Goal: Task Accomplishment & Management: Use online tool/utility

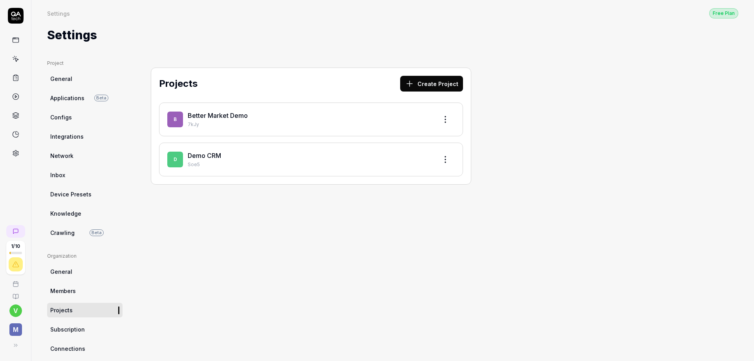
click at [229, 116] on link "Better Market Demo" at bounding box center [218, 116] width 60 height 8
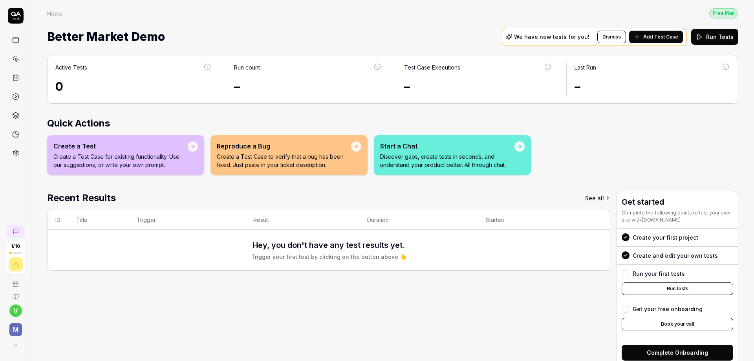
click at [18, 57] on icon at bounding box center [15, 58] width 7 height 7
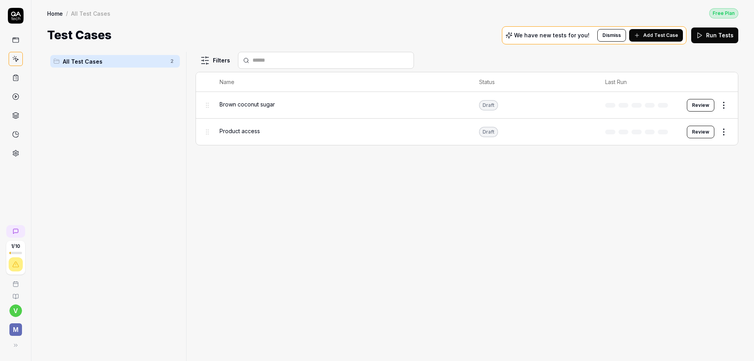
click at [653, 38] on span "Add Test Case" at bounding box center [661, 35] width 35 height 7
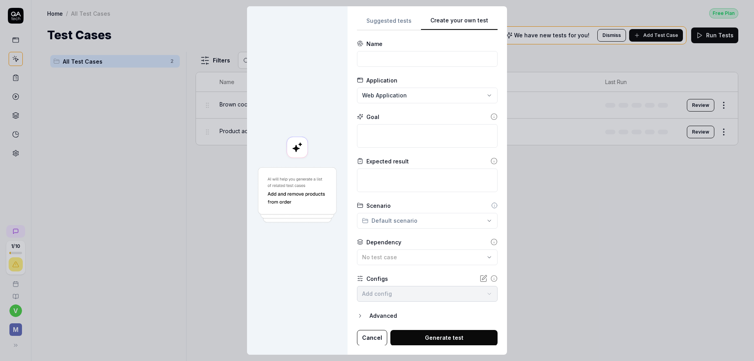
click at [490, 23] on div "Suggested tests Create your own test Name Application Web Application Goal Expe…" at bounding box center [427, 181] width 141 height 330
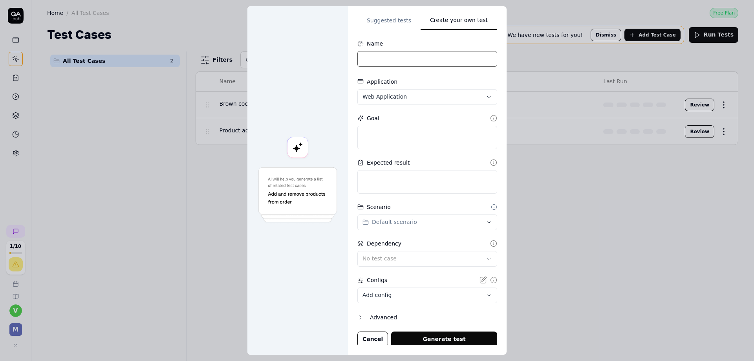
click at [419, 61] on input at bounding box center [428, 59] width 140 height 16
type input "Visual test"
click at [416, 135] on textarea at bounding box center [428, 138] width 140 height 24
type textarea "*"
type textarea "M"
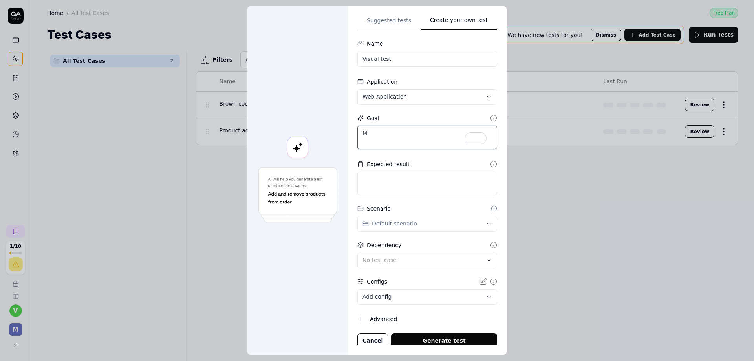
type textarea "*"
type textarea "Ma"
type textarea "*"
type textarea "Mak"
type textarea "*"
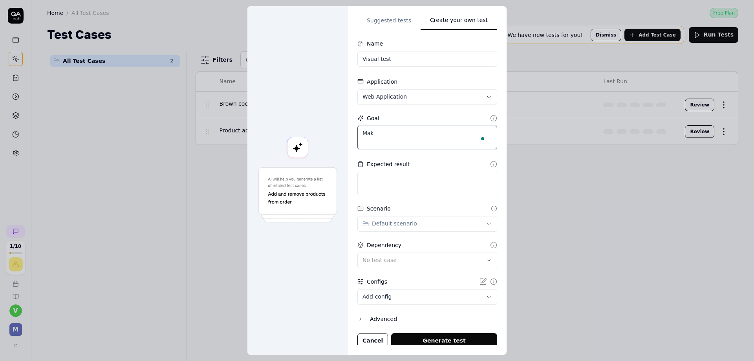
type textarea "Make"
type textarea "*"
type textarea "M"
type textarea "*"
type textarea "Ma"
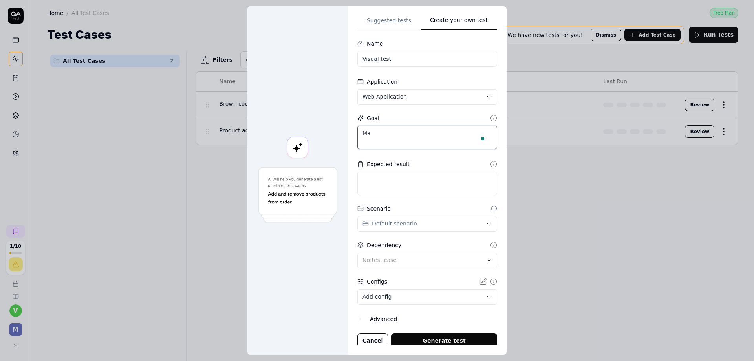
type textarea "*"
type textarea "Mak"
type textarea "*"
type textarea "Make"
type textarea "*"
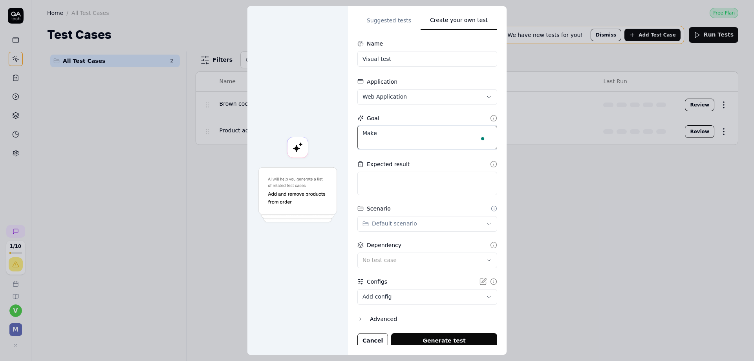
type textarea "Make"
type textarea "*"
type textarea "Make s"
type textarea "*"
type textarea "Make su"
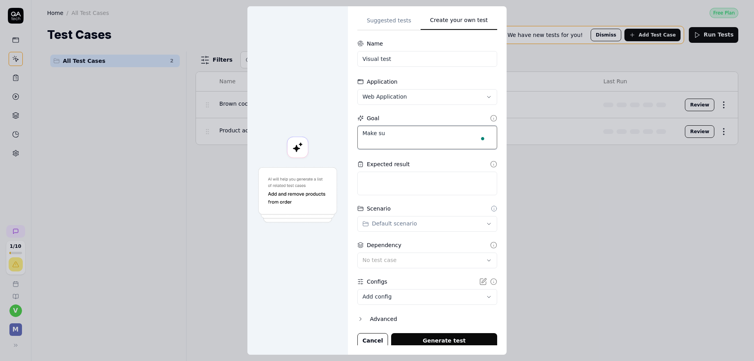
type textarea "*"
type textarea "Make sur"
type textarea "*"
type textarea "Make sure"
type textarea "*"
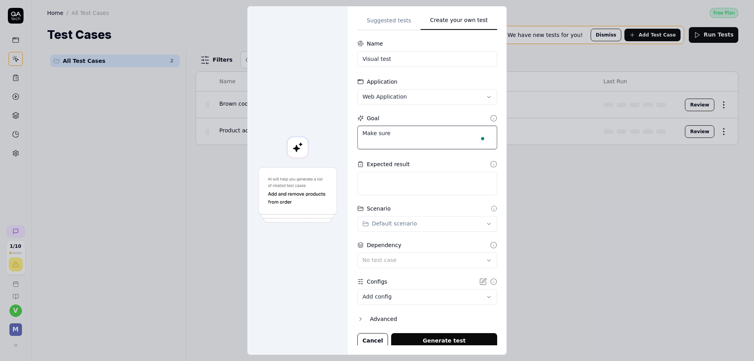
type textarea "Make sure"
type textarea "*"
type textarea "Make sure t"
type textarea "*"
type textarea "Make sure th"
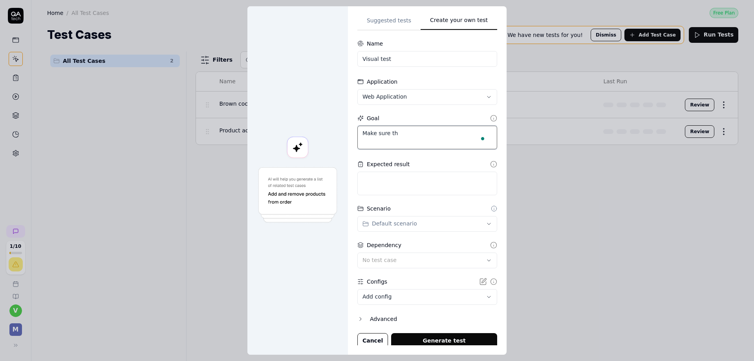
type textarea "*"
type textarea "Make sure tha"
type textarea "*"
type textarea "Make sure that"
type textarea "*"
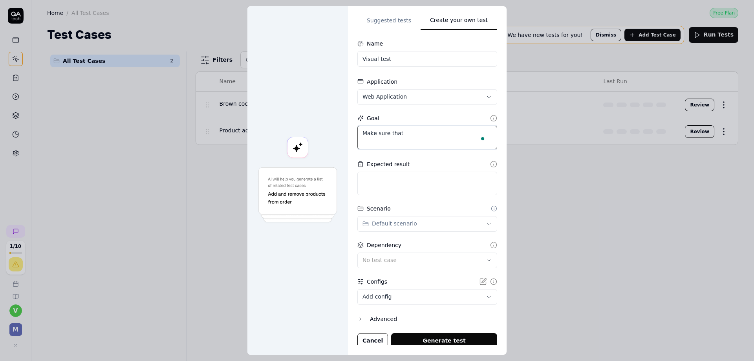
type textarea "Make sure that"
type textarea "*"
type textarea "Make sure that t"
type textarea "*"
type textarea "Make sure that th"
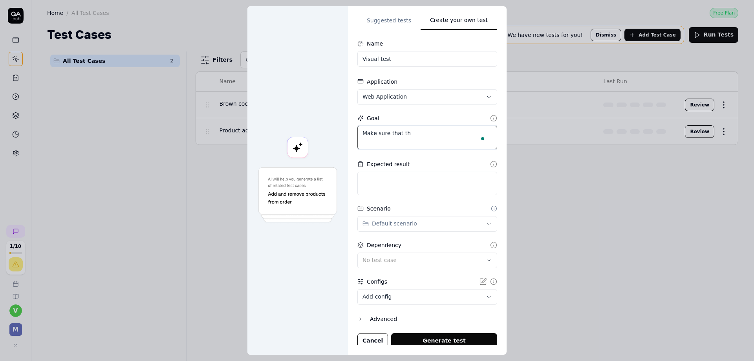
type textarea "*"
type textarea "Make sure that the"
type textarea "*"
type textarea "Make sure that the"
type textarea "*"
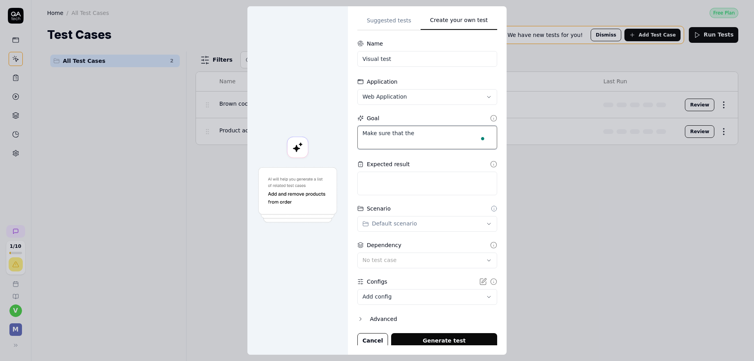
type textarea "Make sure that the u"
type textarea "*"
type textarea "Make sure that the us"
type textarea "*"
type textarea "Make sure that the use"
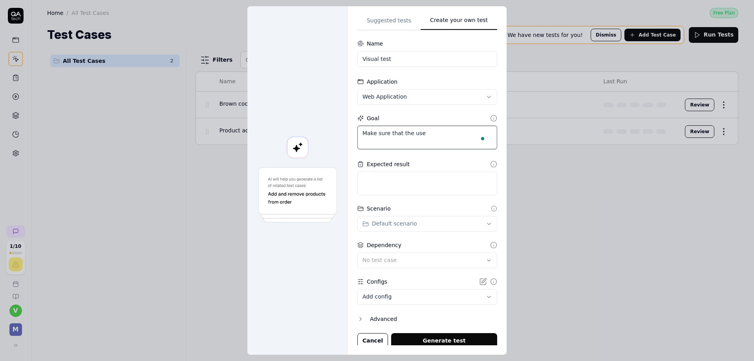
type textarea "*"
type textarea "Make sure that the user"
type textarea "*"
type textarea "Make sure that the user"
type textarea "*"
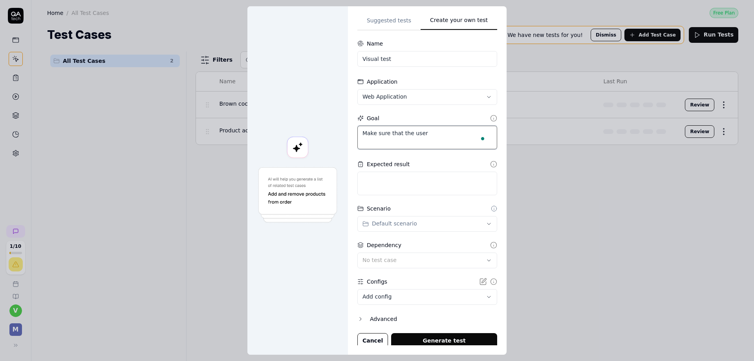
type textarea "Make sure that the user e"
type textarea "*"
type textarea "Make sure that the user ex"
type textarea "*"
type textarea "Make sure that the user exp"
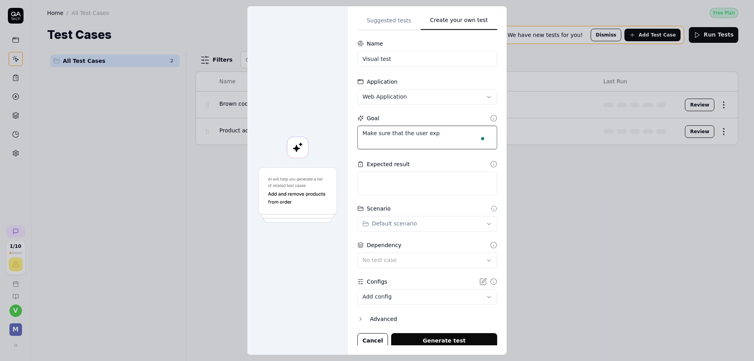
type textarea "*"
type textarea "Make sure that the user expe"
type textarea "*"
type textarea "Make sure that the user exper"
type textarea "*"
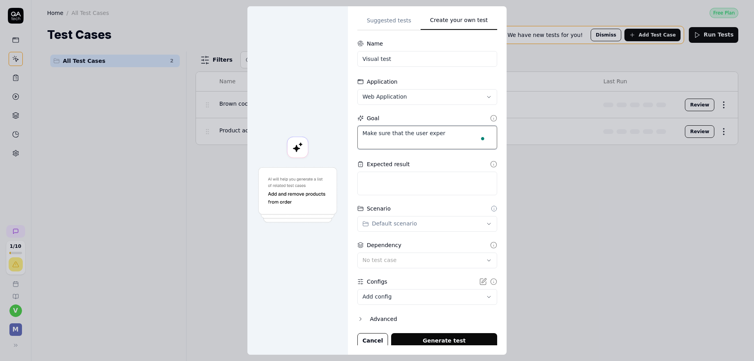
type textarea "Make sure that the user experi"
type textarea "*"
type textarea "Make sure that the user experie"
type textarea "*"
type textarea "Make sure that the user experien"
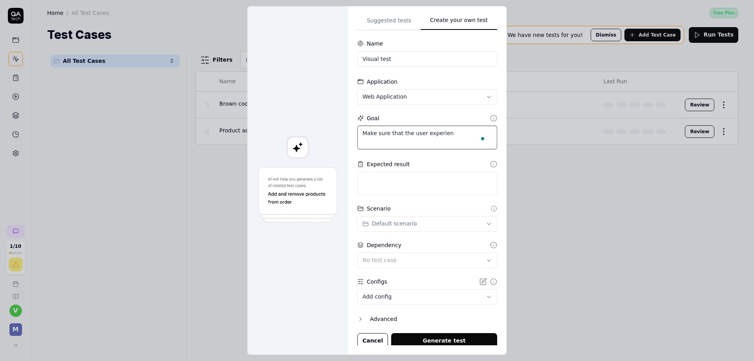
type textarea "*"
type textarea "Make sure that the user experiena"
type textarea "*"
type textarea "Make sure that the user experien"
type textarea "*"
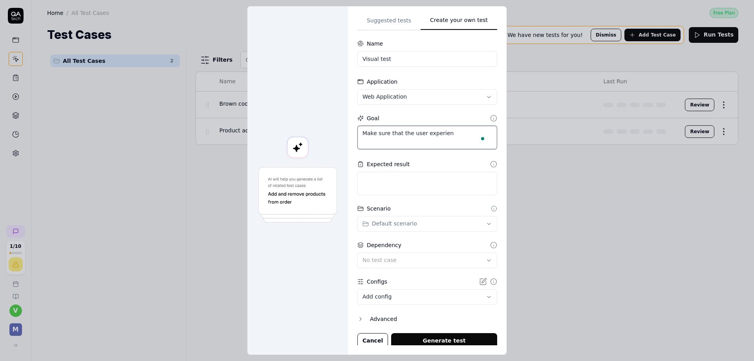
type textarea "Make sure that the user experienc"
type textarea "*"
type textarea "Make sure that the user experience"
type textarea "*"
type textarea "Make sure that the user experience"
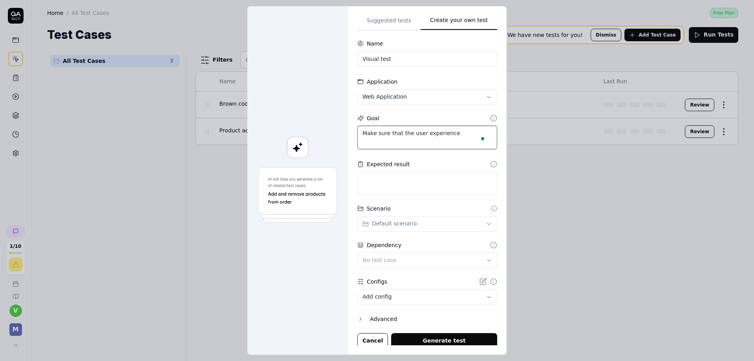
type textarea "*"
type textarea "Make sure that the user experience a"
type textarea "*"
type textarea "Make sure that the user experience an"
type textarea "*"
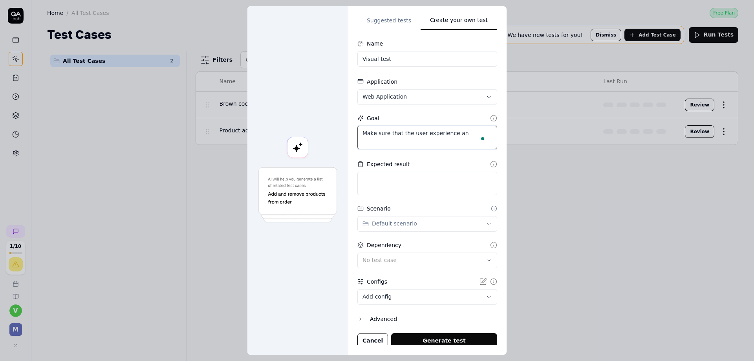
type textarea "Make sure that the user experience and"
type textarea "*"
type textarea "Make sure that the user experience and"
type textarea "*"
type textarea "Make sure that the user experience and i"
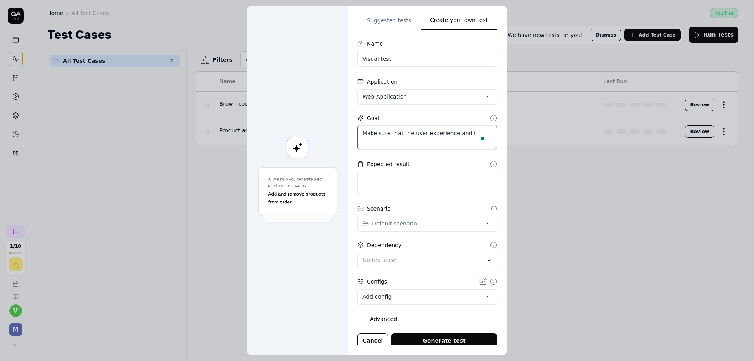
type textarea "*"
type textarea "Make sure that the user experience and in"
type textarea "*"
type textarea "Make sure that the user experience and int"
type textarea "*"
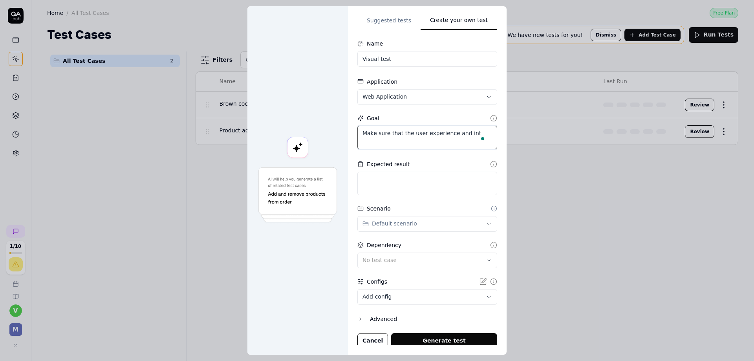
type textarea "Make sure that the user experience and inte"
type textarea "*"
type textarea "Make sure that the user experience and inter"
type textarea "*"
type textarea "Make sure that the user experience and interf"
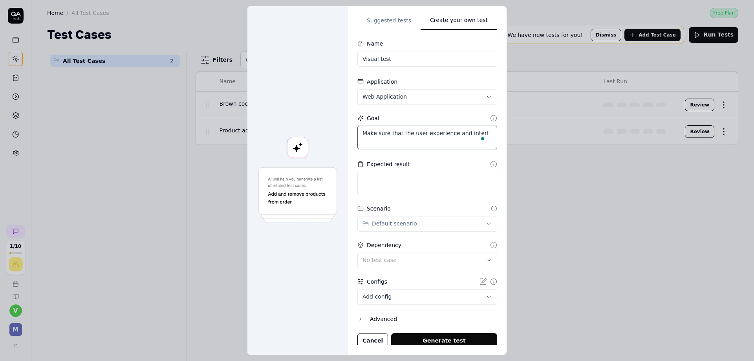
type textarea "*"
type textarea "Make sure that the user experience and interfa"
type textarea "*"
type textarea "Make sure that the user experience and interfac"
type textarea "*"
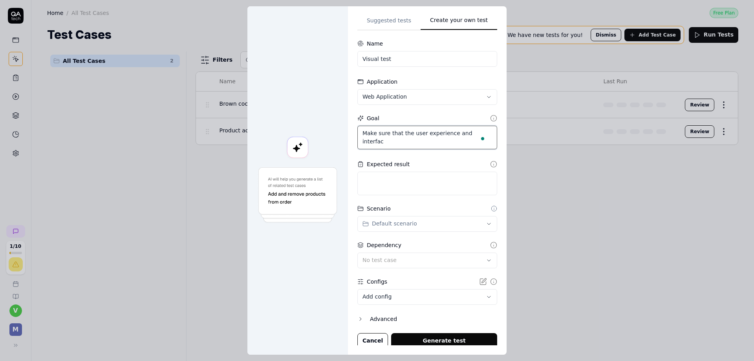
type textarea "Make sure that the user experience and interface"
type textarea "*"
type textarea "Make sure that the user experience and interface"
type textarea "*"
type textarea "Make sure that the user experience and interface i"
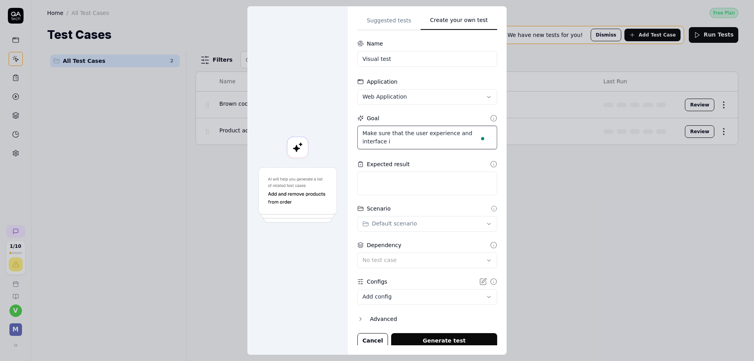
type textarea "*"
type textarea "Make sure that the user experience and interface is"
type textarea "*"
type textarea "Make sure that the user experience and interface is"
type textarea "*"
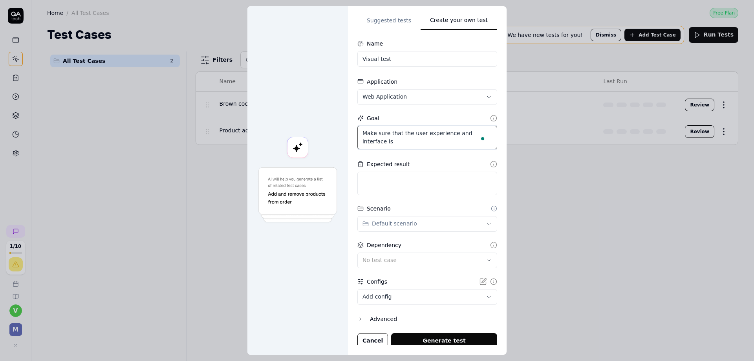
type textarea "Make sure that the user experience and interface is u"
type textarea "*"
type textarea "Make sure that the user experience and interface is us"
type textarea "*"
type textarea "Make sure that the user experience and interface is [GEOGRAPHIC_DATA]"
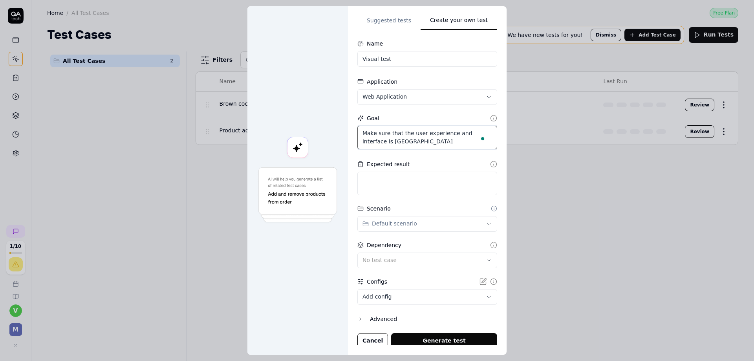
type textarea "*"
type textarea "Make sure that the user experience and interface is usab"
type textarea "*"
type textarea "Make sure that the user experience and interface is usabl"
type textarea "*"
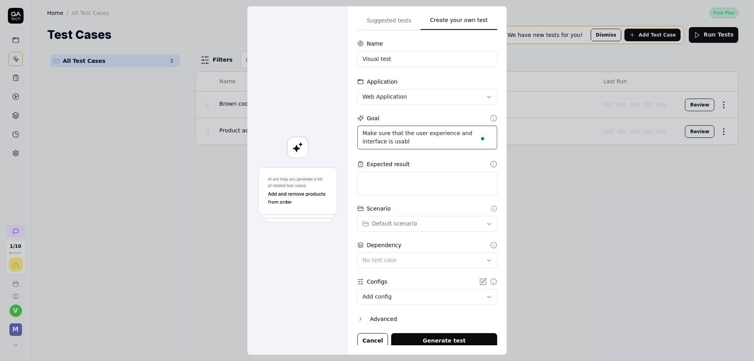
type textarea "Make sure that the user experience and interface is usable"
type textarea "*"
type textarea "Make sure that the user experience and interface is usable"
type textarea "*"
type textarea "Make sure that the user experience and interface is usable a"
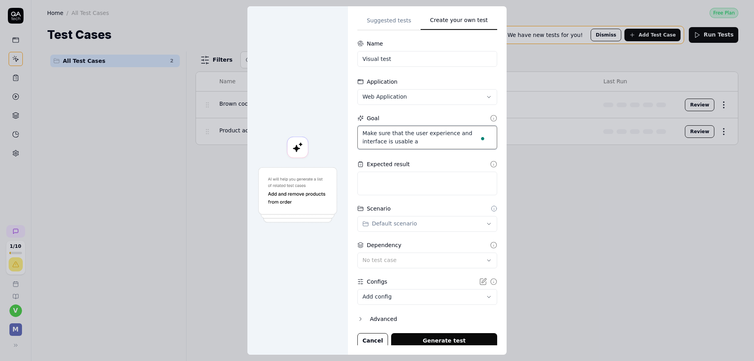
type textarea "*"
type textarea "Make sure that the user experience and interface is usable an"
type textarea "*"
type textarea "Make sure that the user experience and interface is usable and"
type textarea "*"
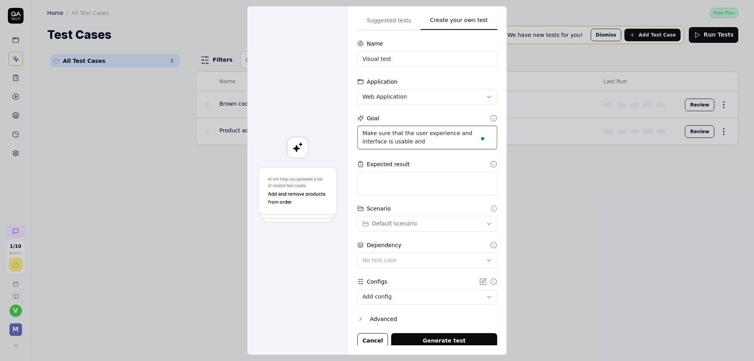
type textarea "Make sure that the user experience and interface is usable and"
type textarea "*"
type textarea "Make sure that the user experience and interface is usable and f"
type textarea "*"
type textarea "Make sure that the user experience and interface is usable and fr"
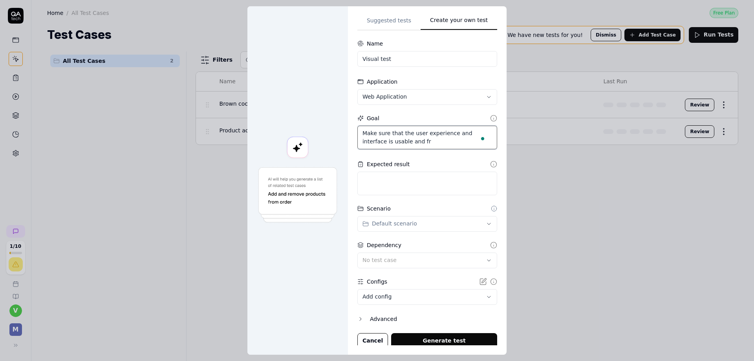
type textarea "*"
type textarea "Make sure that the user experience and interface is usable and fri"
type textarea "*"
type textarea "Make sure that the user experience and interface is usable and frie"
type textarea "*"
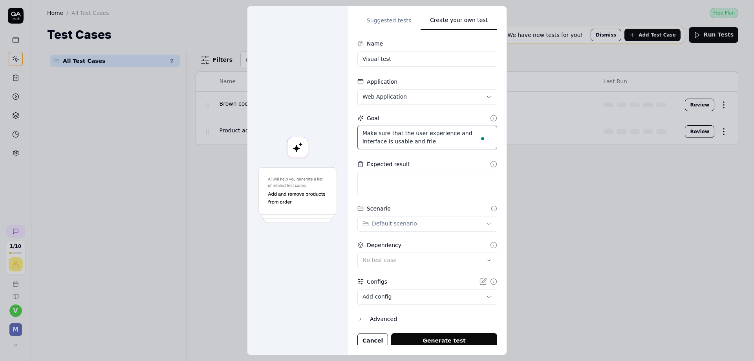
type textarea "Make sure that the user experience and interface is usable and frien"
type textarea "*"
type textarea "Make sure that the user experience and interface is usable and friend"
type textarea "*"
type textarea "Make sure that the user experience and interface is usable and friendl"
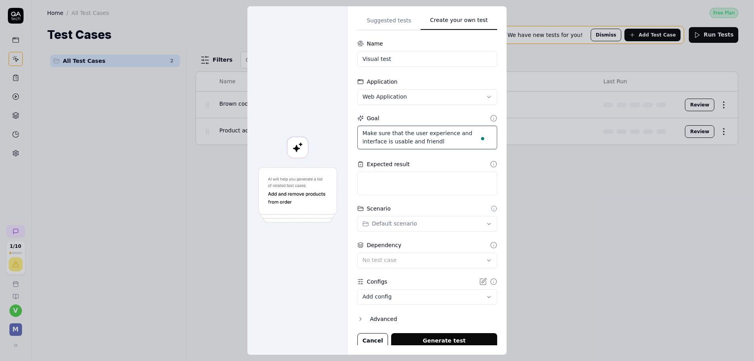
type textarea "*"
type textarea "Make sure that the user experience and interface is usable and friendly"
type textarea "*"
type textarea "Make sure that the user experience and interface is usable and friendly."
type textarea "*"
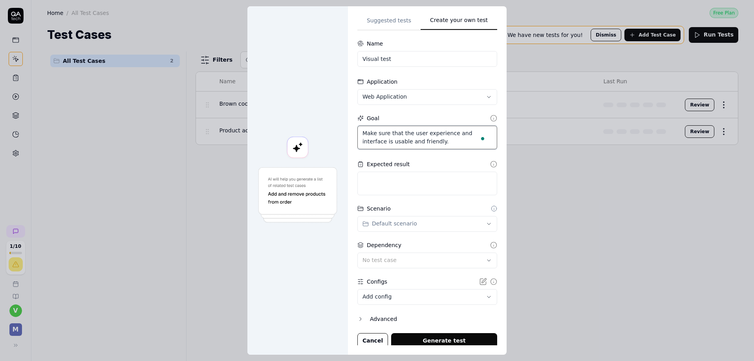
type textarea "Make sure that the user experience and interface is usable and friendly."
type textarea "*"
type textarea "Make sure that the user experience and interface is usable and friendly. B"
type textarea "*"
type textarea "Make sure that the user experience and interface is usable and friendly. Bo"
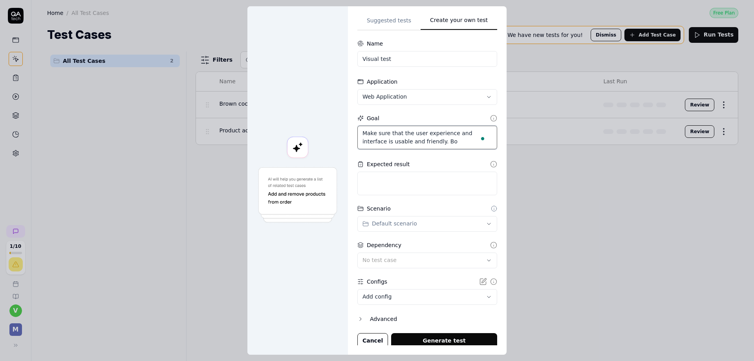
type textarea "*"
type textarea "Make sure that the user experience and interface is usable and friendly. Bot"
type textarea "*"
type textarea "Make sure that the user experience and interface is usable and friendly. Both"
type textarea "*"
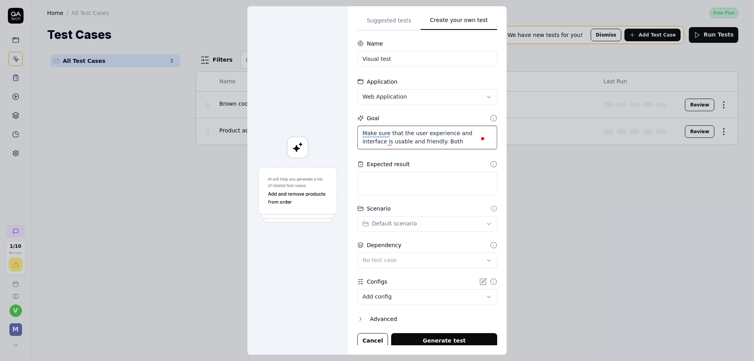
type textarea "Make sure that the user experience and interface is usable and friendly. Both"
type textarea "*"
type textarea "Make sure that the user experience and interface is usable and friendly. Both o"
type textarea "*"
type textarea "Make sure that the user experience and interface is usable and friendly. Both on"
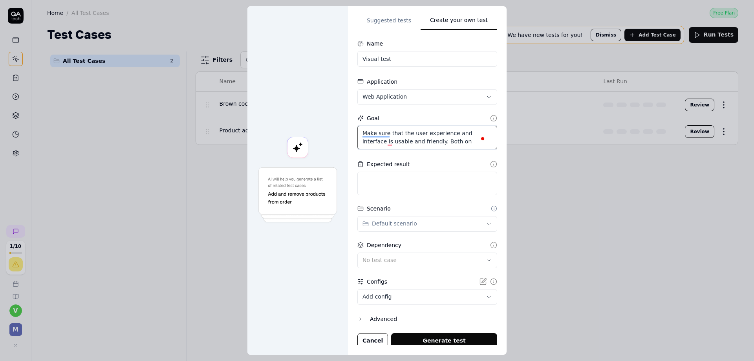
type textarea "*"
type textarea "Make sure that the user experience and interface is usable and friendly. Both on"
type textarea "*"
type textarea "Make sure that the user experience and interface is usable and friendly. Both o…"
type textarea "*"
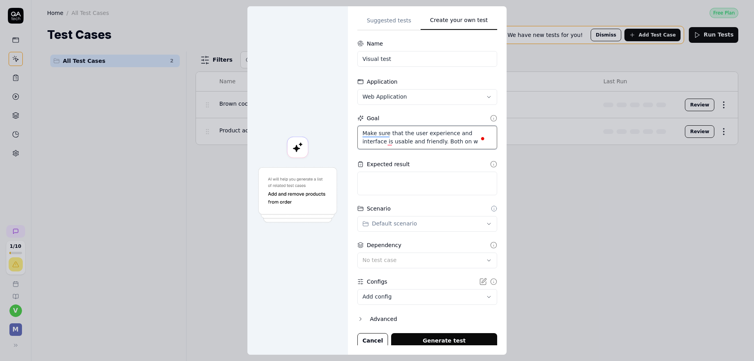
type textarea "Make sure that the user experience and interface is usable and friendly. Both o…"
type textarea "*"
type textarea "Make sure that the user experience and interface is usable and friendly. Both o…"
type textarea "*"
type textarea "Make sure that the user experience and interface is usable and friendly. Both o…"
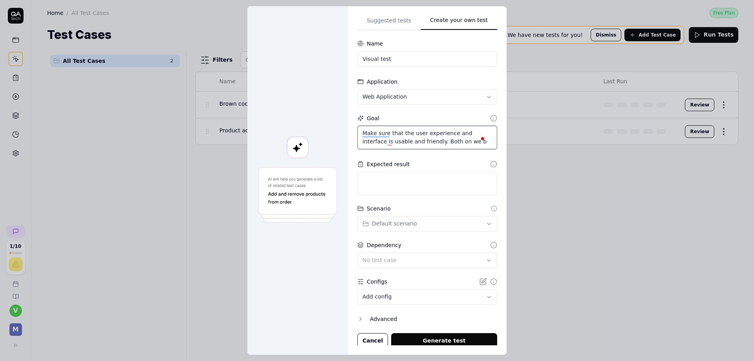
type textarea "*"
type textarea "Make sure that the user experience and interface is usable and friendly. Both o…"
type textarea "*"
type textarea "Make sure that the user experience and interface is usable and friendly. Both o…"
type textarea "*"
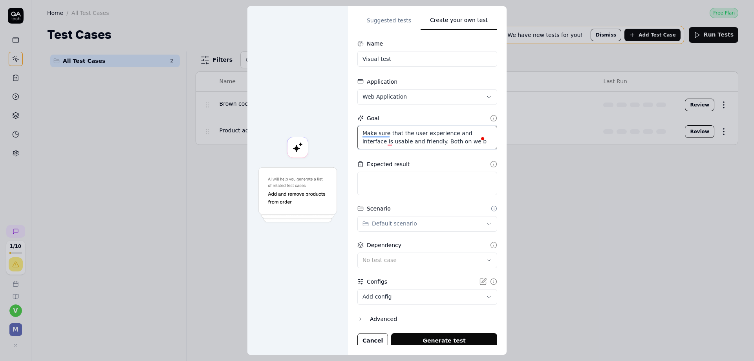
type textarea "Make sure that the user experience and interface is usable and friendly. Both o…"
type textarea "*"
type textarea "Make sure that the user experience and interface is usable and friendly. Both o…"
type textarea "*"
type textarea "Make sure that the user experience and interface is usable and friendly. Both o…"
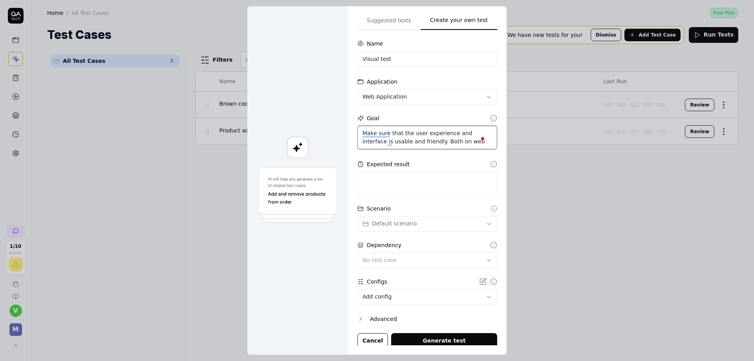
type textarea "*"
type textarea "Make sure that the user experience and interface is usable and friendly. Both o…"
type textarea "*"
type textarea "Make sure that the user experience and interface is usable and friendly. Both o…"
type textarea "*"
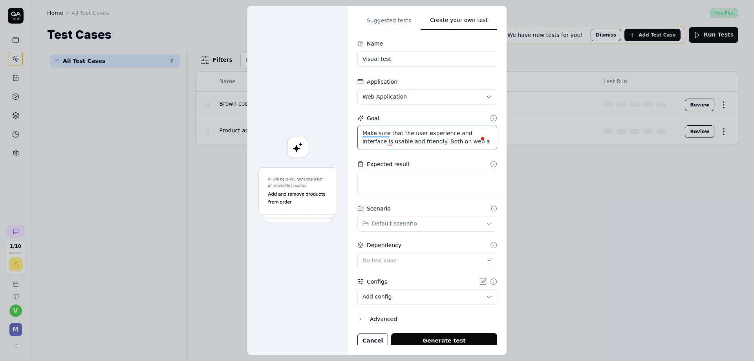
type textarea "Make sure that the user experience and interface is usable and friendly. Both o…"
type textarea "*"
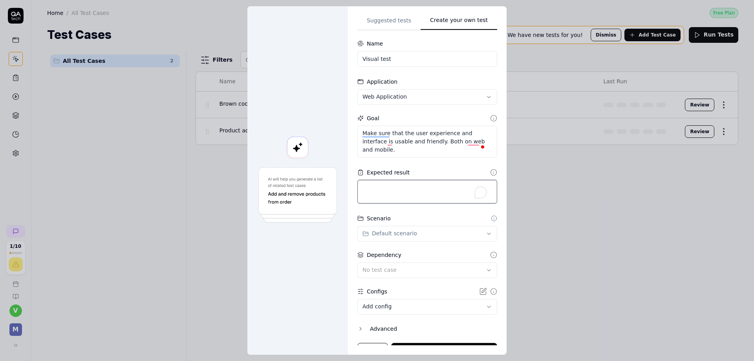
click at [406, 182] on textarea "To enrich screen reader interactions, please activate Accessibility in Grammarl…" at bounding box center [428, 192] width 140 height 24
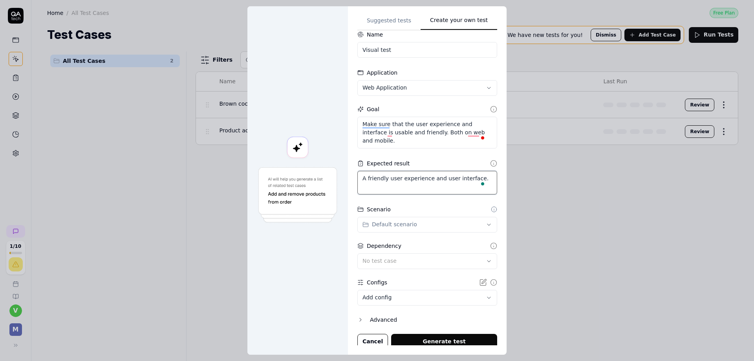
scroll to position [13, 0]
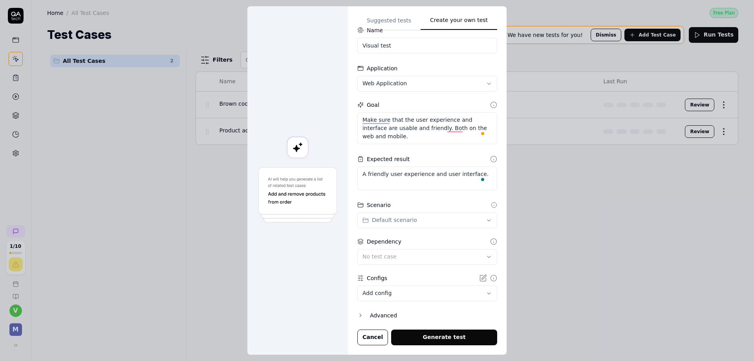
click at [449, 333] on button "Generate test" at bounding box center [444, 338] width 106 height 16
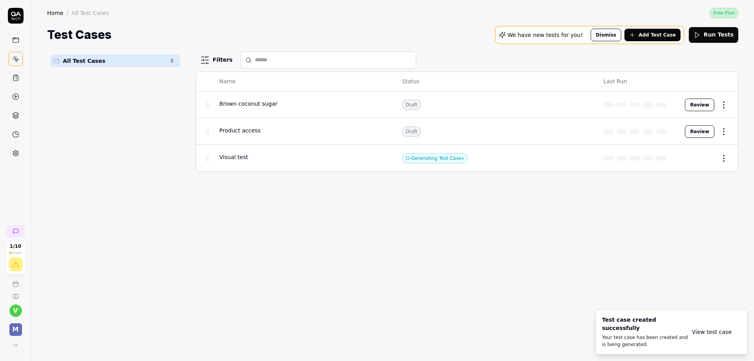
click at [649, 158] on div at bounding box center [637, 158] width 66 height 5
click at [704, 158] on button "Edit" at bounding box center [704, 158] width 21 height 13
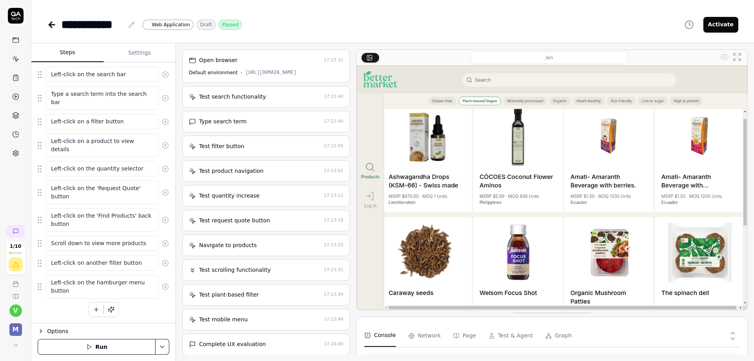
click at [164, 347] on html "**********" at bounding box center [377, 180] width 754 height 361
click at [104, 347] on button "Run" at bounding box center [97, 347] width 118 height 16
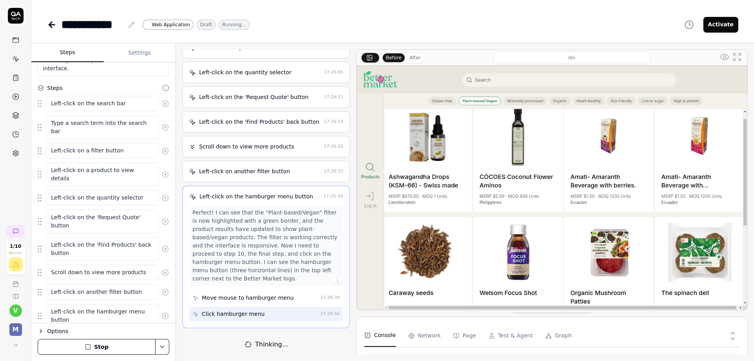
scroll to position [122, 0]
click at [415, 58] on button "After" at bounding box center [415, 57] width 18 height 9
click at [393, 59] on button "Before" at bounding box center [394, 57] width 22 height 9
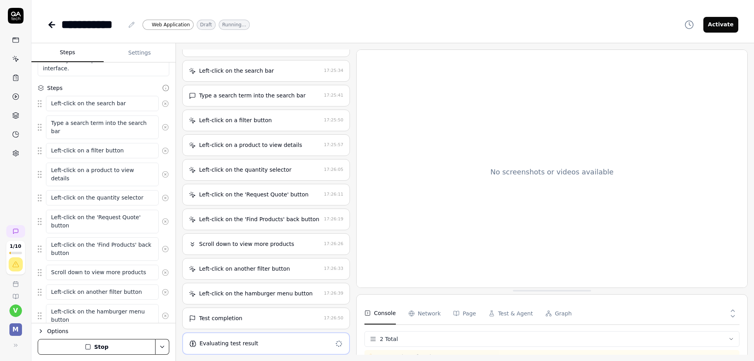
scroll to position [26, 0]
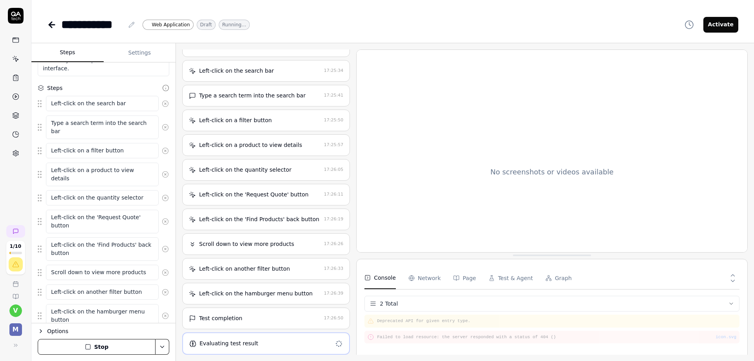
drag, startPoint x: 556, startPoint y: 314, endPoint x: 561, endPoint y: 259, distance: 55.6
drag, startPoint x: 561, startPoint y: 259, endPoint x: 560, endPoint y: 272, distance: 13.0
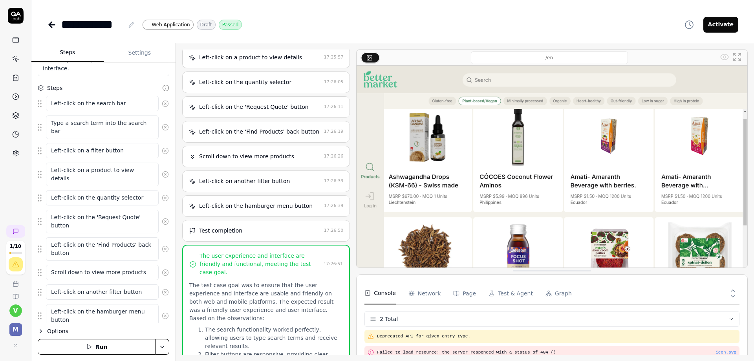
scroll to position [294, 0]
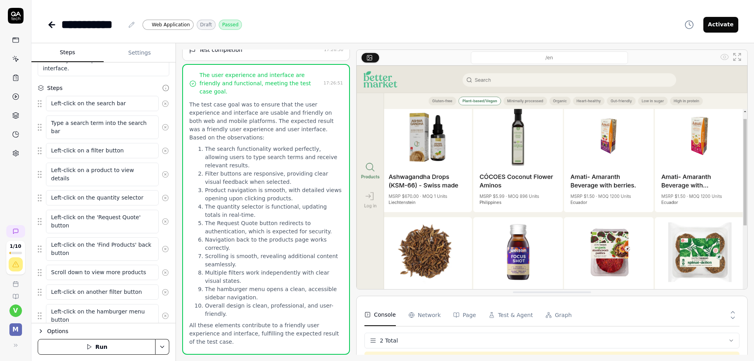
drag, startPoint x: 477, startPoint y: 273, endPoint x: 561, endPoint y: 222, distance: 98.2
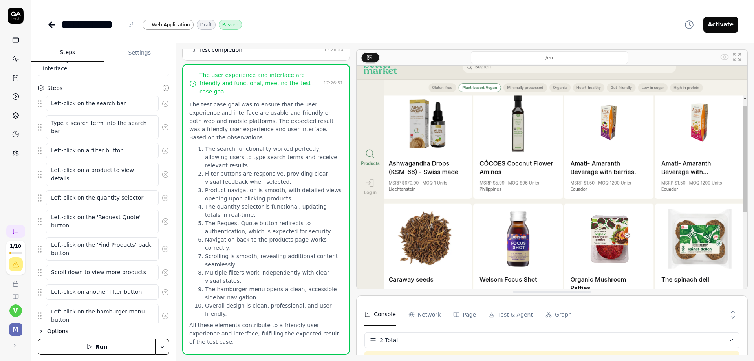
scroll to position [17, 0]
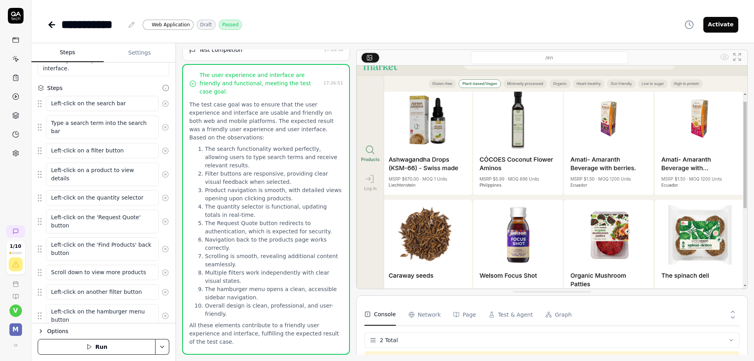
drag, startPoint x: 748, startPoint y: 141, endPoint x: 717, endPoint y: 142, distance: 30.3
click at [717, 142] on div "/en" at bounding box center [552, 170] width 392 height 240
click at [15, 75] on icon at bounding box center [15, 77] width 7 height 7
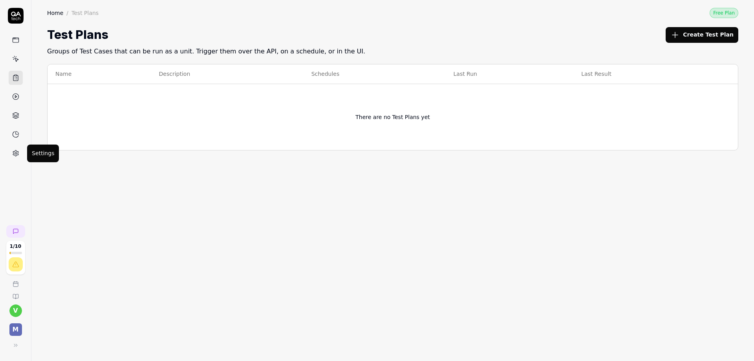
click at [14, 152] on icon at bounding box center [16, 153] width 6 height 6
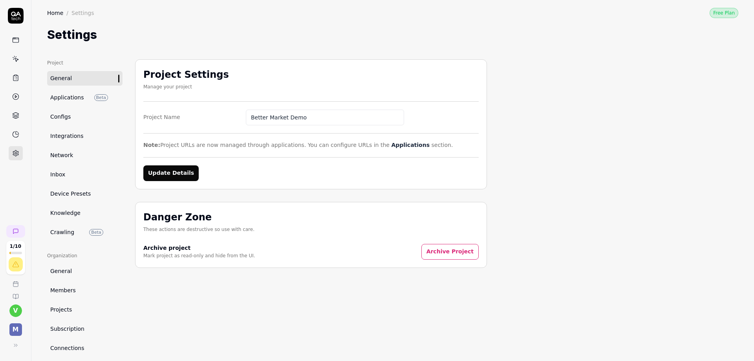
click at [78, 135] on span "Integrations" at bounding box center [66, 136] width 33 height 8
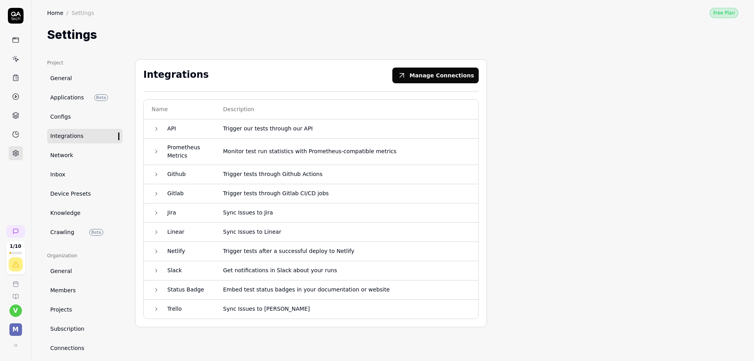
click at [326, 177] on td "Trigger tests through Github Actions" at bounding box center [346, 174] width 263 height 19
